Goal: Find specific page/section: Find specific page/section

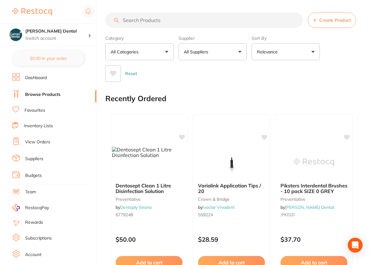
click at [153, 22] on input "search" at bounding box center [203, 19] width 197 height 15
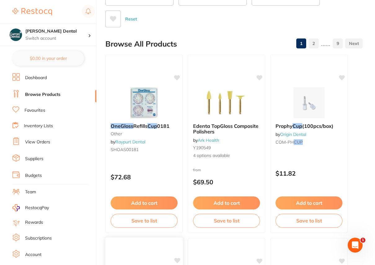
scroll to position [41, 0]
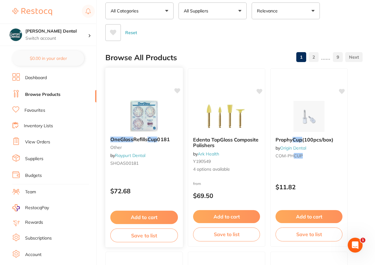
click at [144, 109] on img at bounding box center [144, 115] width 41 height 31
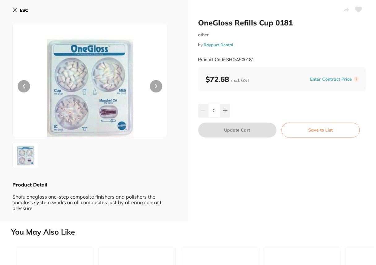
click at [13, 12] on icon at bounding box center [14, 10] width 5 height 5
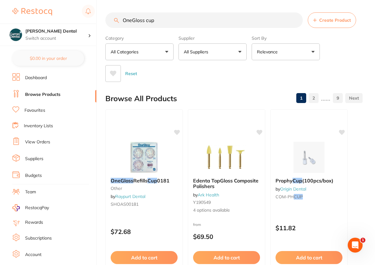
click at [163, 18] on input "OneGloss cup" at bounding box center [203, 19] width 197 height 15
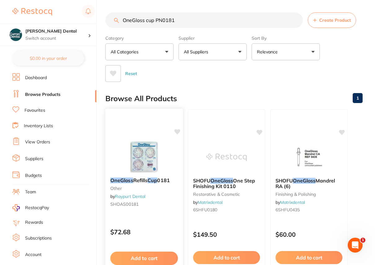
click at [144, 150] on img at bounding box center [144, 156] width 41 height 31
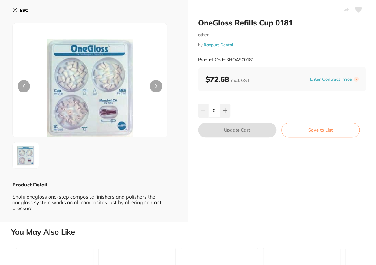
click at [14, 9] on icon at bounding box center [14, 10] width 3 height 3
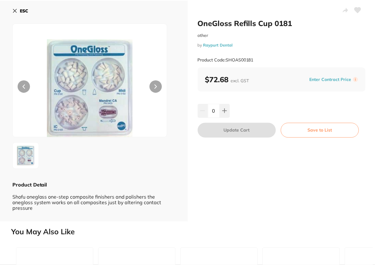
scroll to position [0, 0]
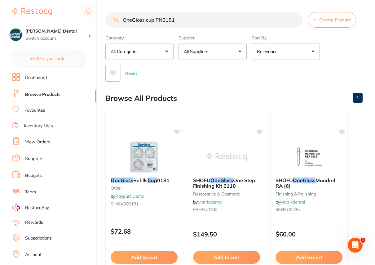
drag, startPoint x: 155, startPoint y: 20, endPoint x: 147, endPoint y: 18, distance: 8.2
click at [147, 18] on input "OneGloss cup PN0181" at bounding box center [203, 19] width 197 height 15
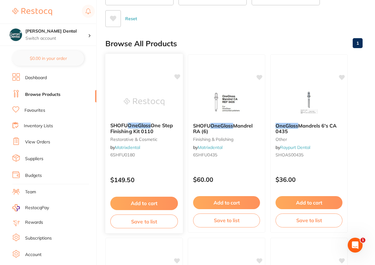
scroll to position [27, 0]
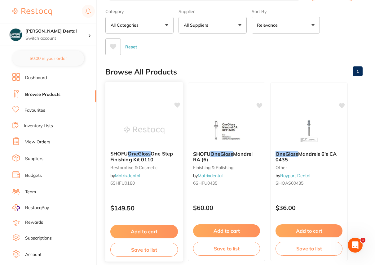
click at [148, 153] on em "OneGloss" at bounding box center [139, 153] width 23 height 6
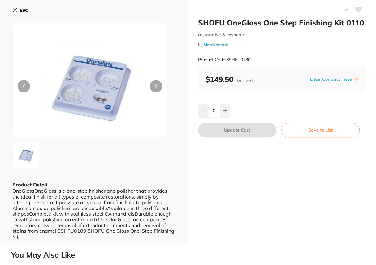
click at [12, 10] on div "ESC Product Detail OneGlossOneGloss is a one-step finisher and polisher that pr…" at bounding box center [94, 122] width 188 height 244
click at [15, 10] on icon at bounding box center [14, 10] width 5 height 5
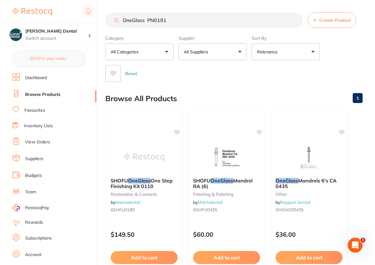
click at [122, 18] on input "OneGloss PN0181" at bounding box center [203, 19] width 197 height 15
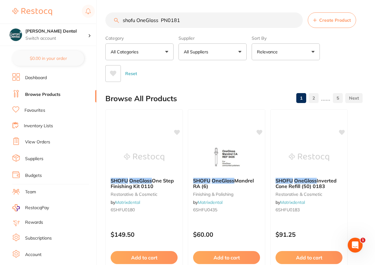
drag, startPoint x: 182, startPoint y: 20, endPoint x: 112, endPoint y: 23, distance: 71.0
click at [110, 25] on input "shofu OneGloss PN0181" at bounding box center [203, 19] width 197 height 15
type input "shofu OneGloss PN0181"
drag, startPoint x: 124, startPoint y: 20, endPoint x: 214, endPoint y: 52, distance: 95.2
click at [238, 79] on div "Reset" at bounding box center [231, 71] width 252 height 22
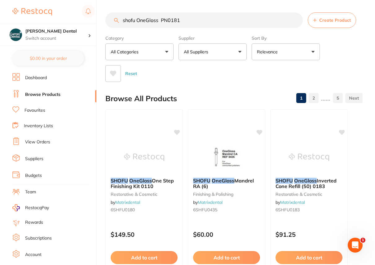
drag, startPoint x: 181, startPoint y: 20, endPoint x: 119, endPoint y: 24, distance: 62.0
click at [119, 24] on input "shofu OneGloss PN0181" at bounding box center [203, 19] width 197 height 15
click at [237, 48] on button "All Suppliers" at bounding box center [212, 51] width 68 height 17
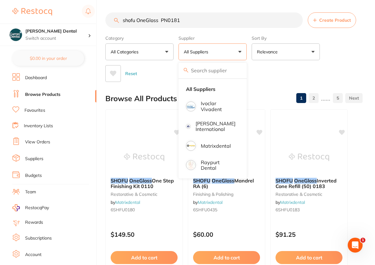
click at [205, 22] on input "shofu OneGloss PN0181" at bounding box center [203, 19] width 197 height 15
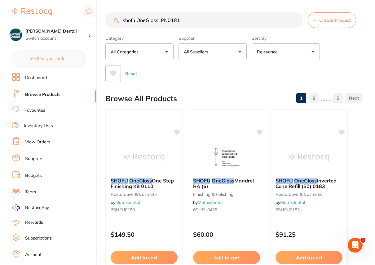
drag, startPoint x: 172, startPoint y: 21, endPoint x: 157, endPoint y: 15, distance: 16.0
click at [84, 20] on div "$0.00 [PERSON_NAME] Dental Switch account [PERSON_NAME] Dental $0.00 in your or…" at bounding box center [187, 132] width 375 height 265
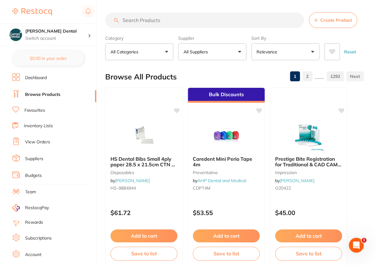
click at [242, 50] on button "All Suppliers" at bounding box center [212, 51] width 68 height 17
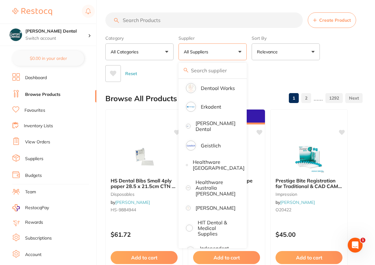
scroll to position [225, 0]
click at [220, 201] on li "[PERSON_NAME]" at bounding box center [212, 207] width 63 height 13
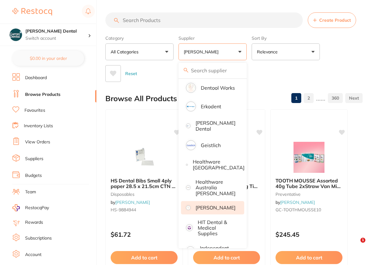
click at [131, 21] on input "search" at bounding box center [203, 19] width 197 height 15
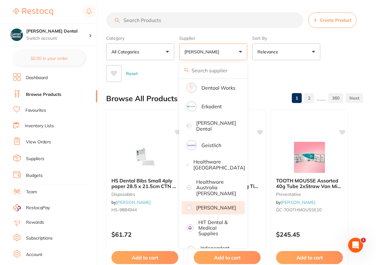
scroll to position [0, 0]
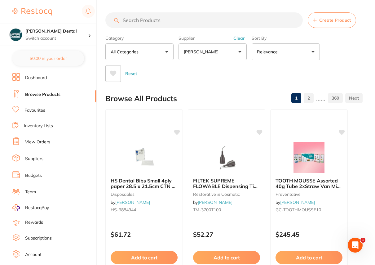
paste input "shofu OneGloss PN0181"
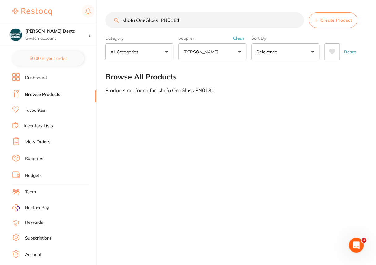
drag, startPoint x: 168, startPoint y: 20, endPoint x: 162, endPoint y: 18, distance: 6.0
click at [162, 18] on input "shofu OneGloss PN0181" at bounding box center [204, 19] width 199 height 15
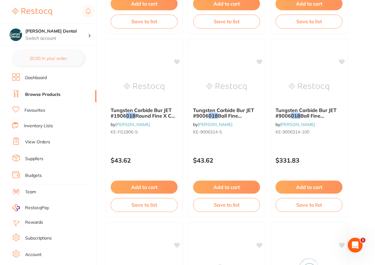
scroll to position [366, 0]
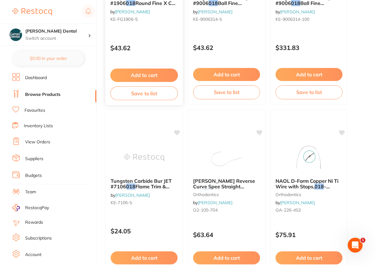
type input "shofu OneGloss 0181"
